Goal: Find specific page/section: Find specific page/section

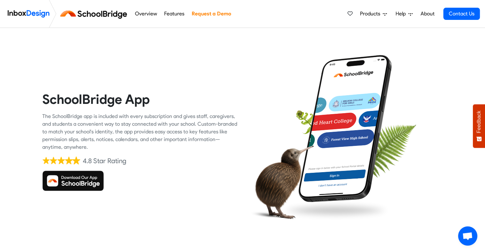
click at [203, 13] on link "Request a Demo" at bounding box center [211, 13] width 43 height 13
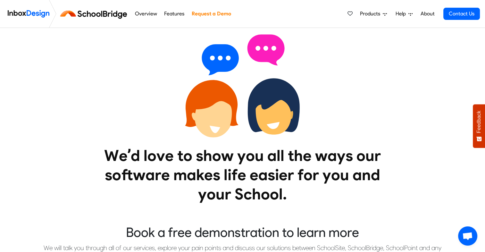
click at [78, 15] on img at bounding box center [95, 13] width 72 height 15
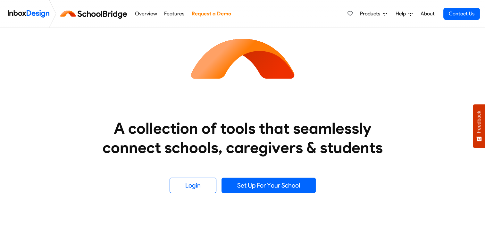
scroll to position [64, 0]
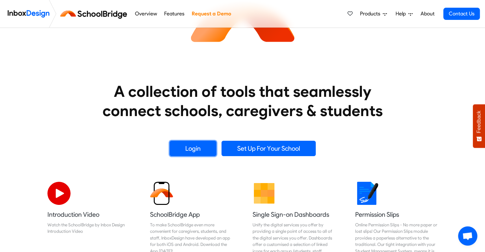
click at [198, 152] on link "Login" at bounding box center [193, 148] width 47 height 15
